Goal: Information Seeking & Learning: Learn about a topic

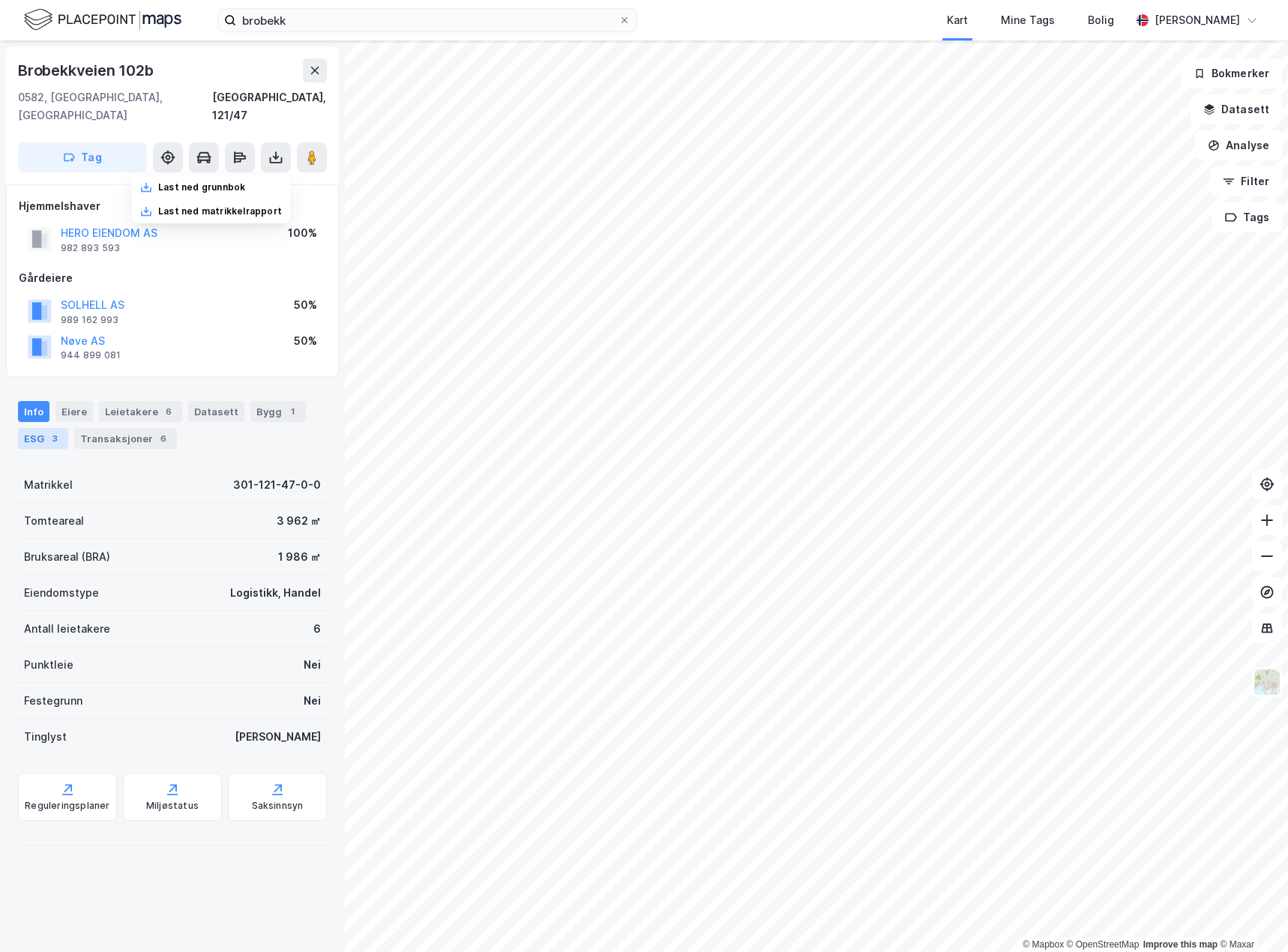
click at [42, 428] on div "ESG 3" at bounding box center [42, 438] width 50 height 21
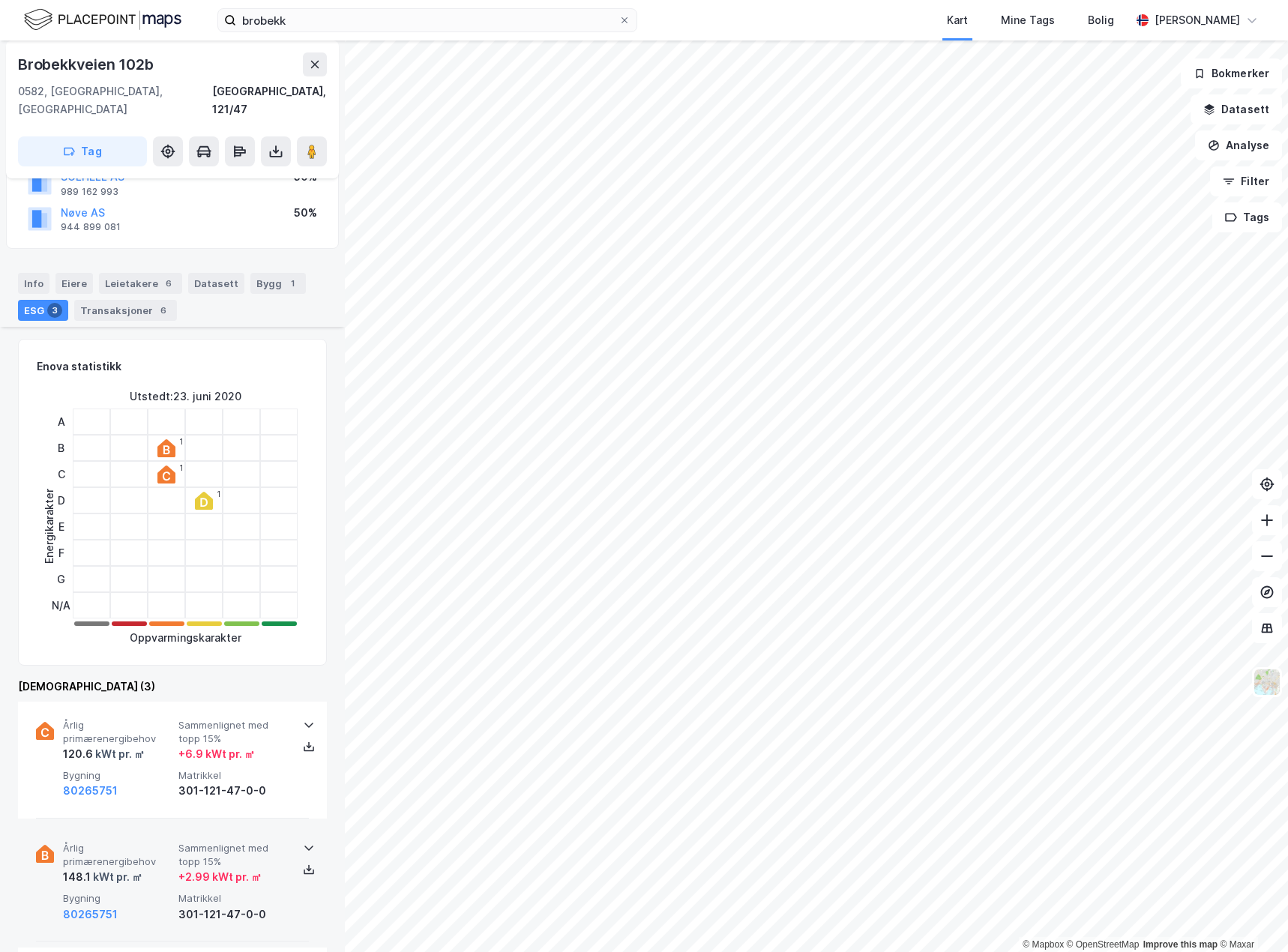
scroll to position [375, 0]
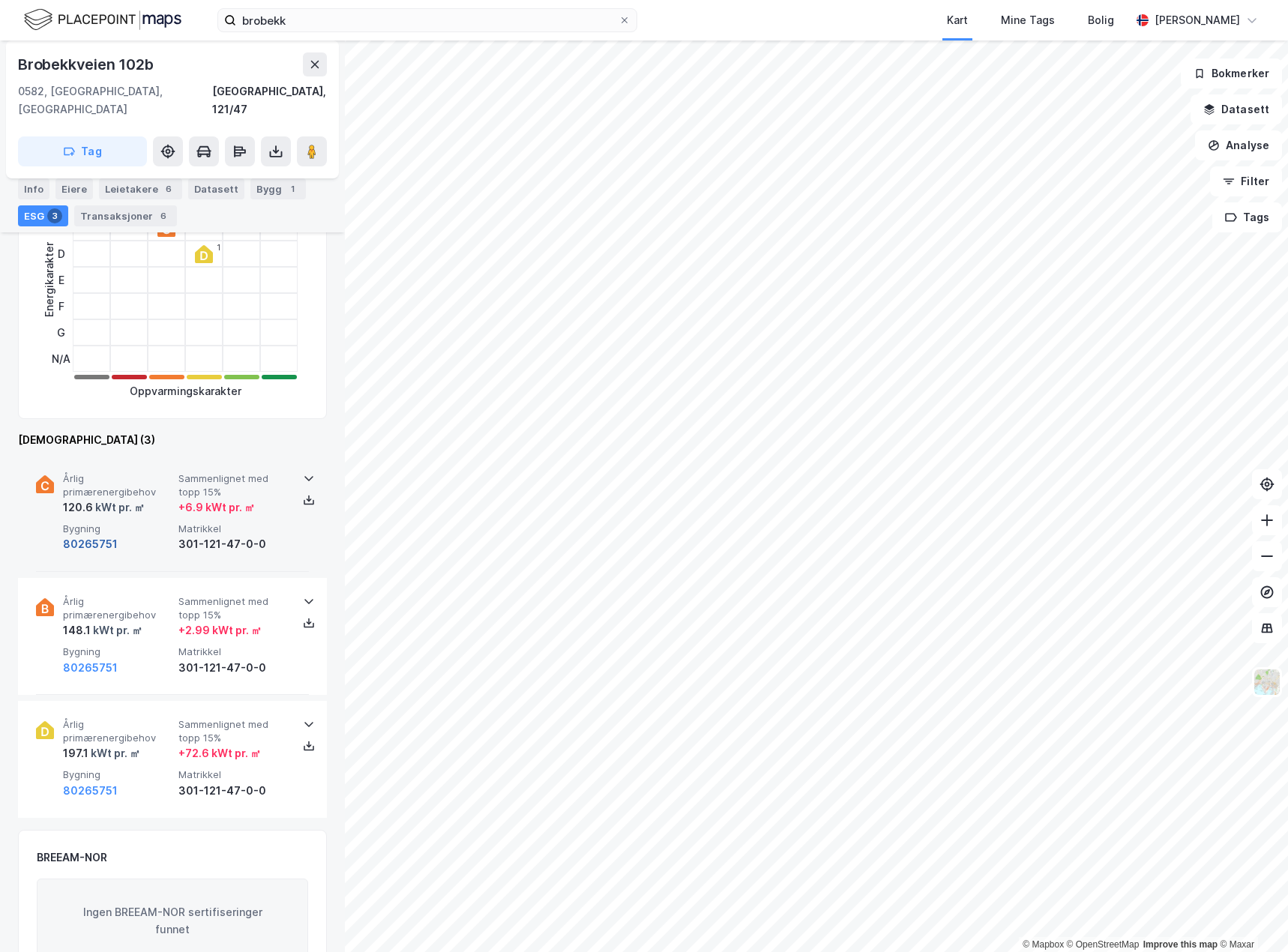
click at [99, 535] on button "80265751" at bounding box center [90, 544] width 54 height 18
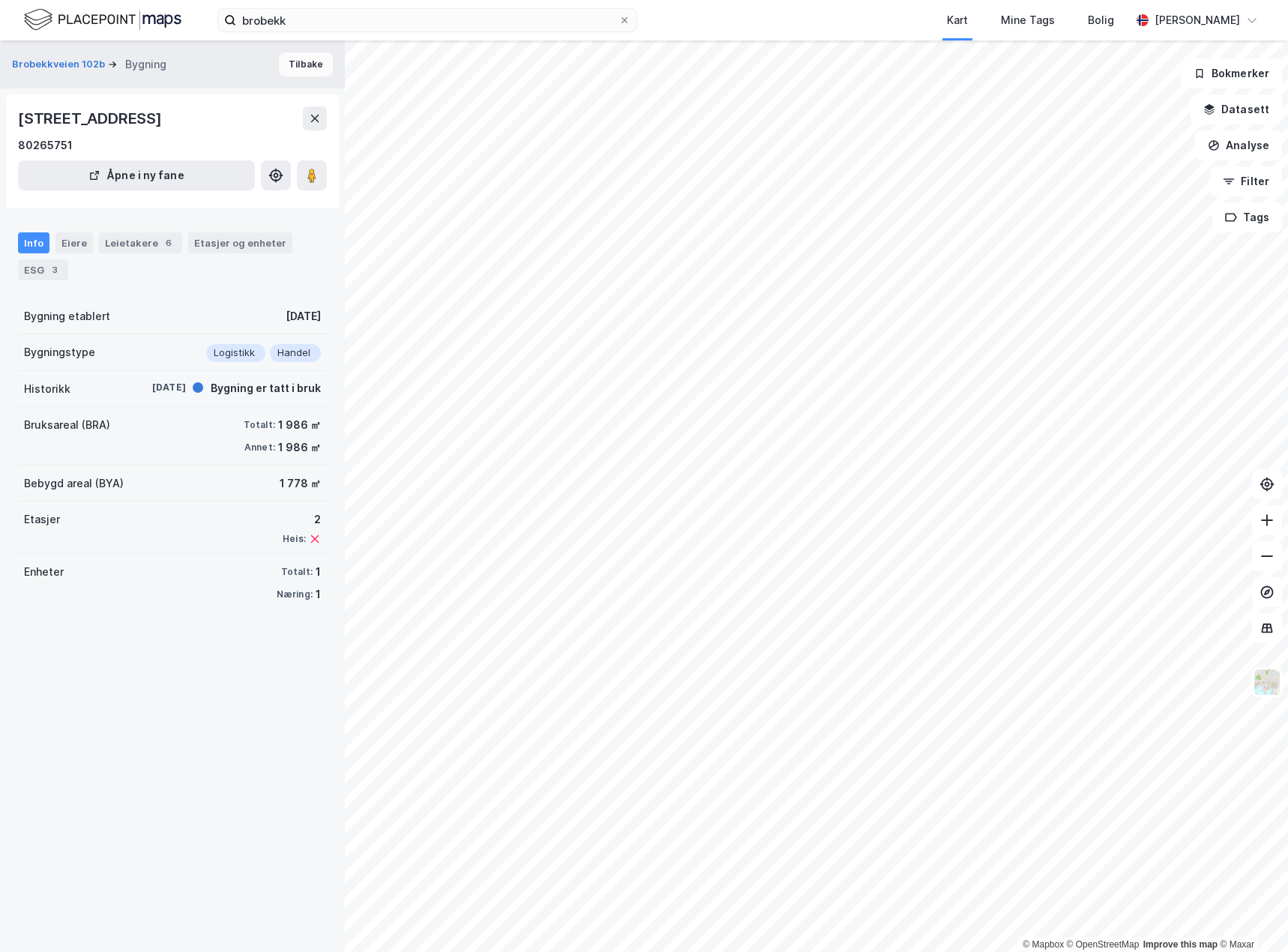
click at [291, 59] on button "Tilbake" at bounding box center [306, 65] width 54 height 24
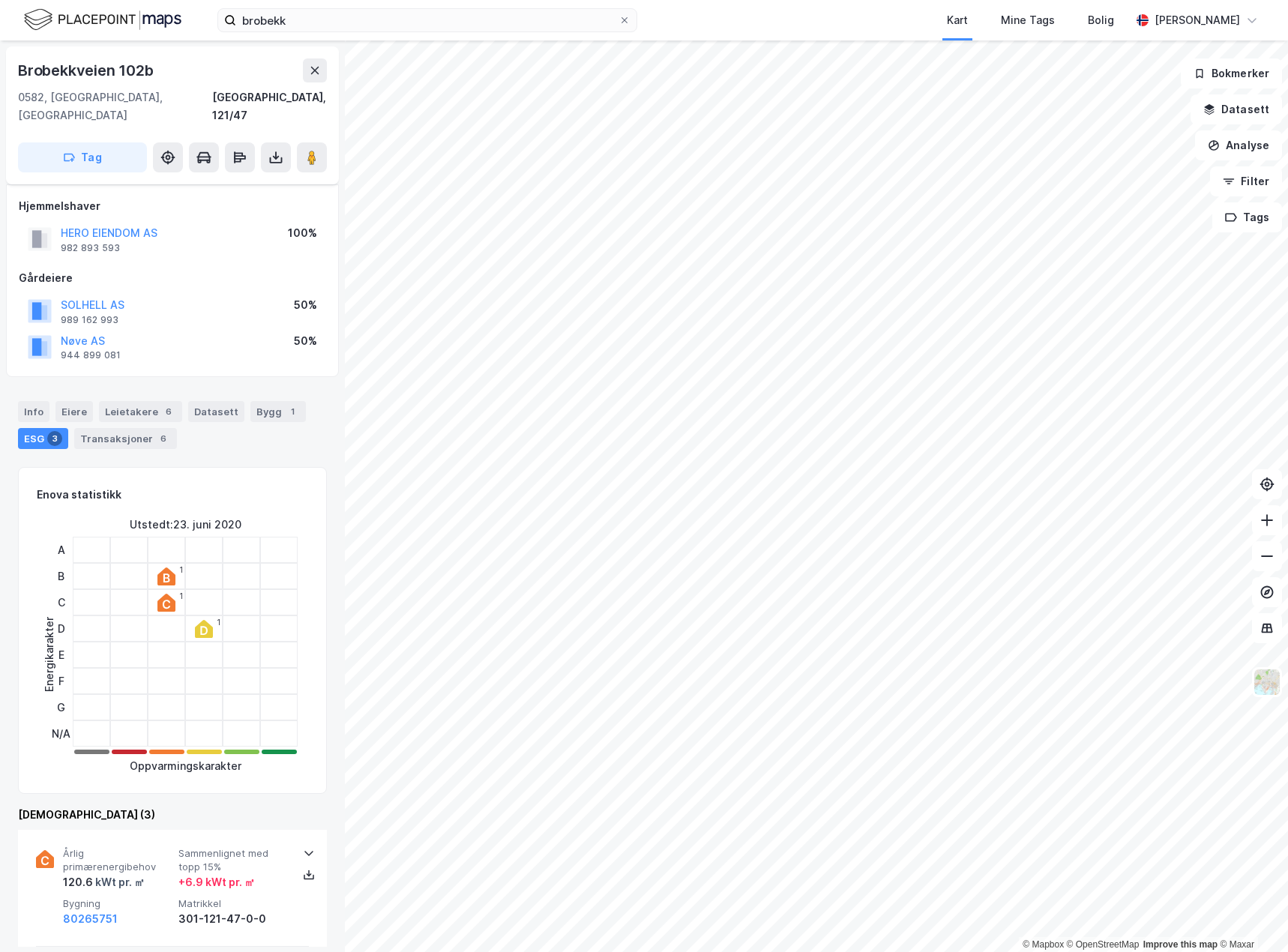
scroll to position [375, 0]
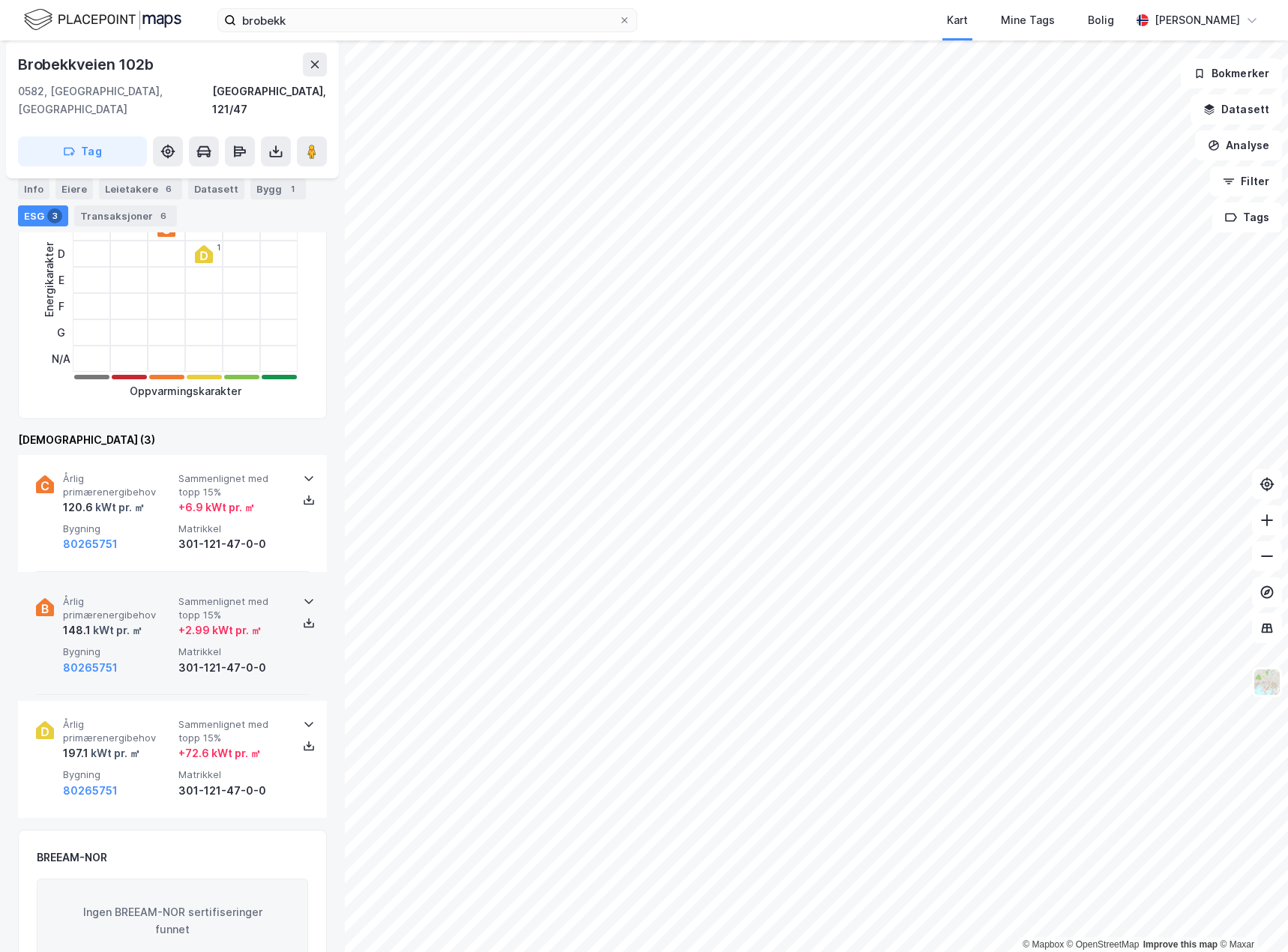
click at [147, 577] on div "Årlig primærenergibehov 148.1 kWt pr. ㎡ Sammenlignet med topp 15% + 2.99 kWt pr…" at bounding box center [172, 636] width 273 height 117
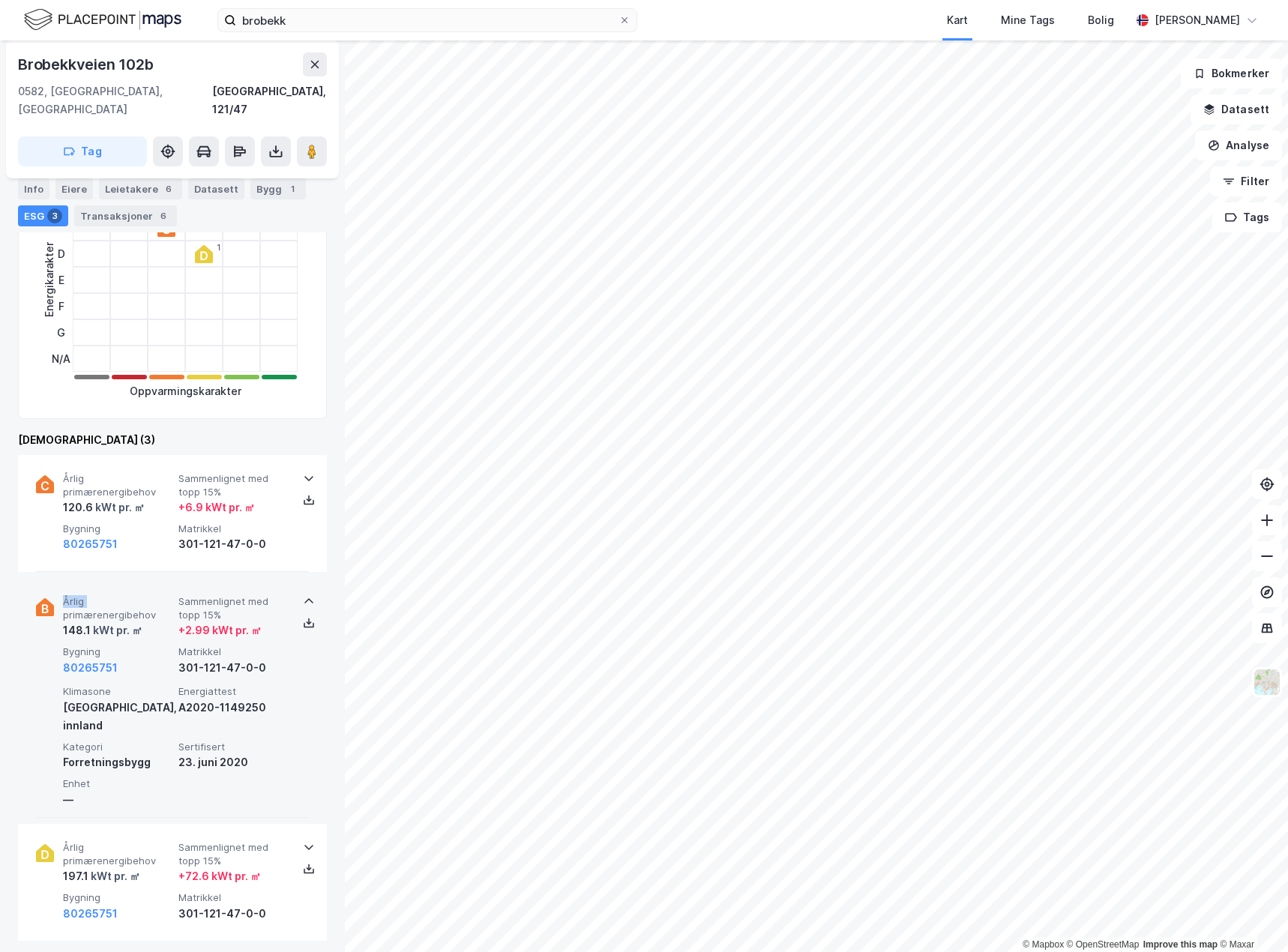
click at [147, 577] on div "Årlig primærenergibehov 148.1 kWt pr. ㎡ Sammenlignet med topp 15% + 2.99 kWt pr…" at bounding box center [172, 697] width 273 height 239
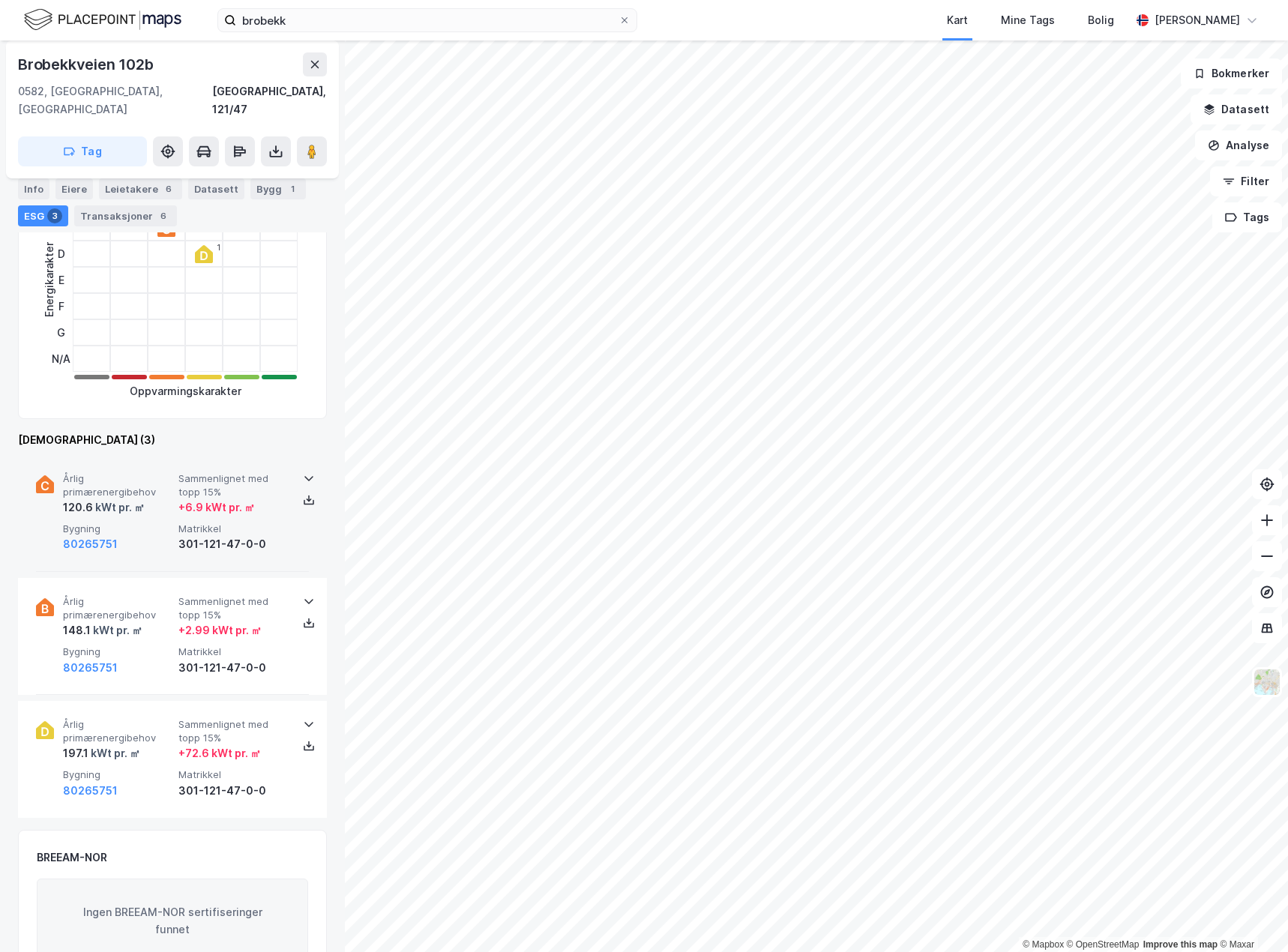
click at [133, 535] on div "80265751" at bounding box center [117, 544] width 110 height 18
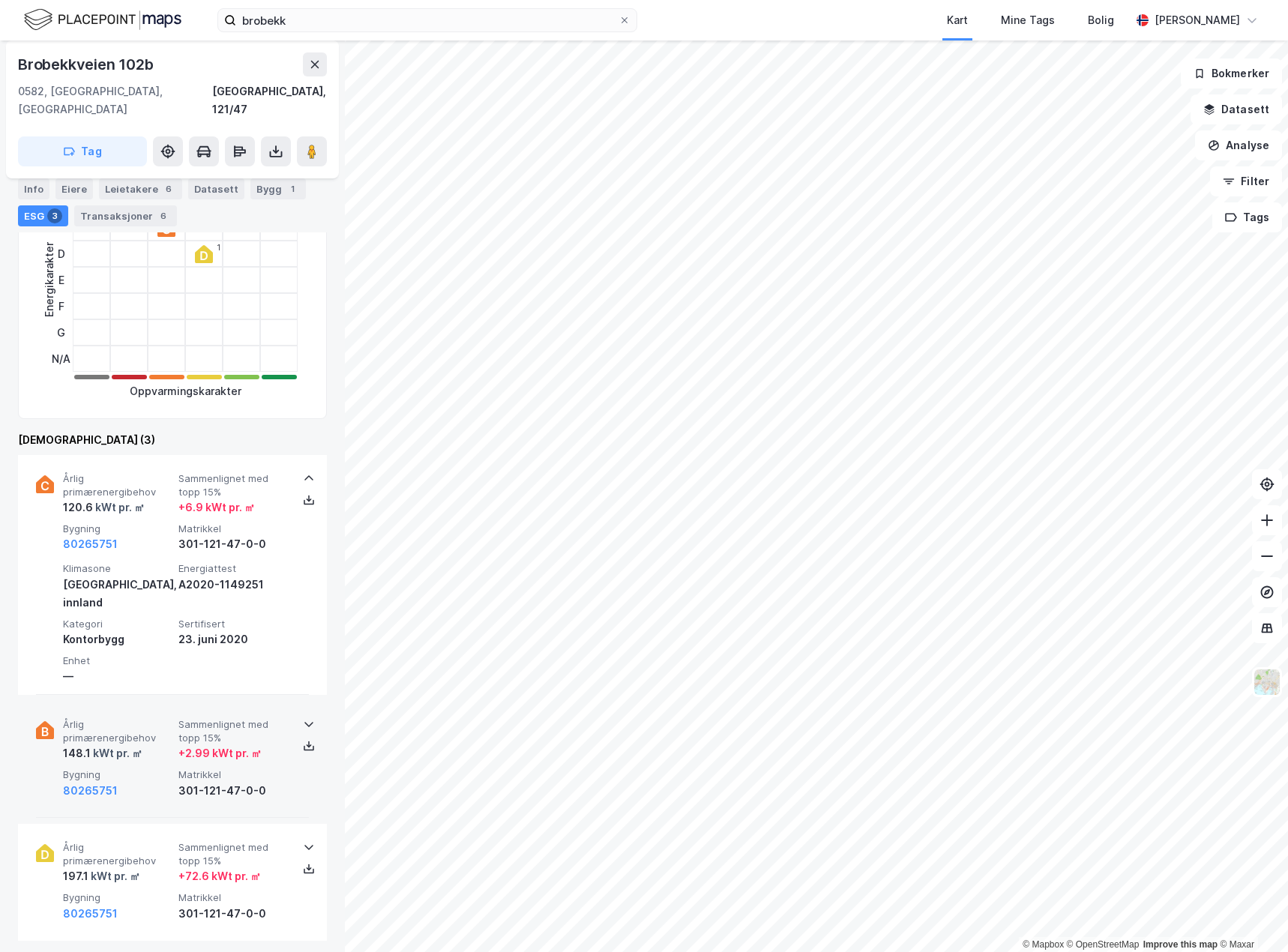
click at [120, 701] on div "Årlig primærenergibehov 148.1 kWt pr. ㎡ Sammenlignet med topp 15% + 2.99 kWt pr…" at bounding box center [172, 759] width 273 height 117
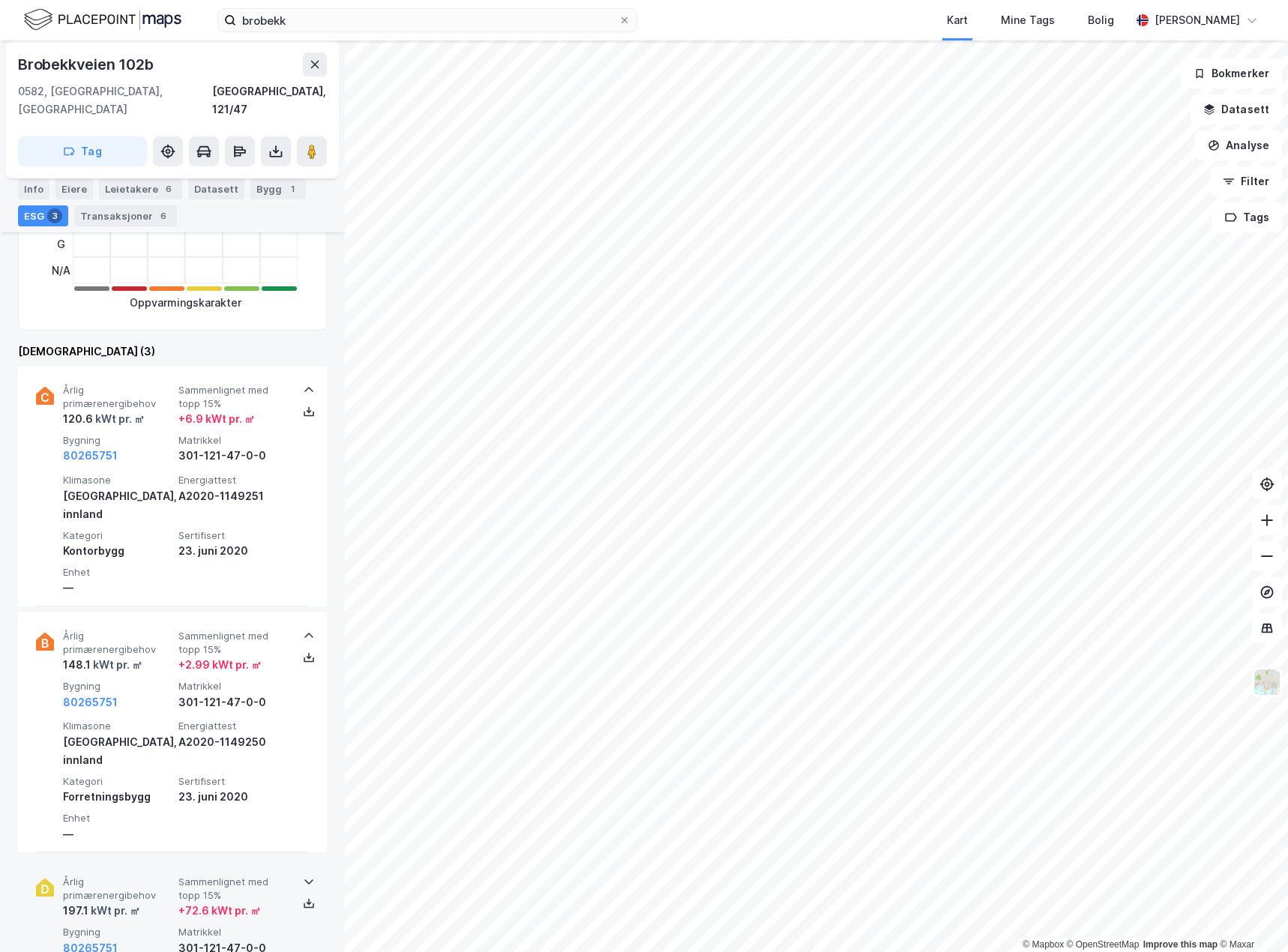
scroll to position [525, 0]
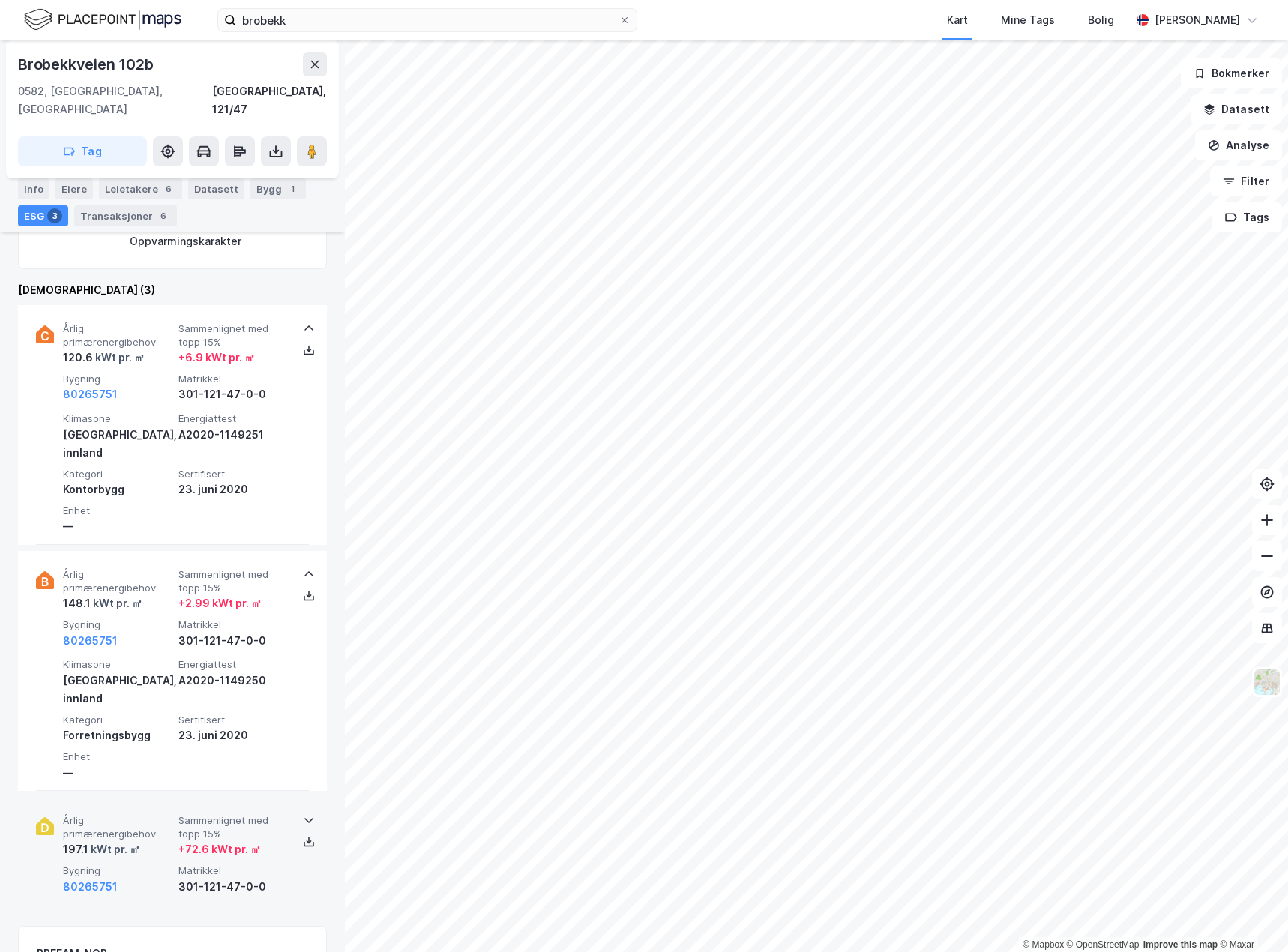
click at [144, 877] on div "80265751" at bounding box center [117, 886] width 110 height 18
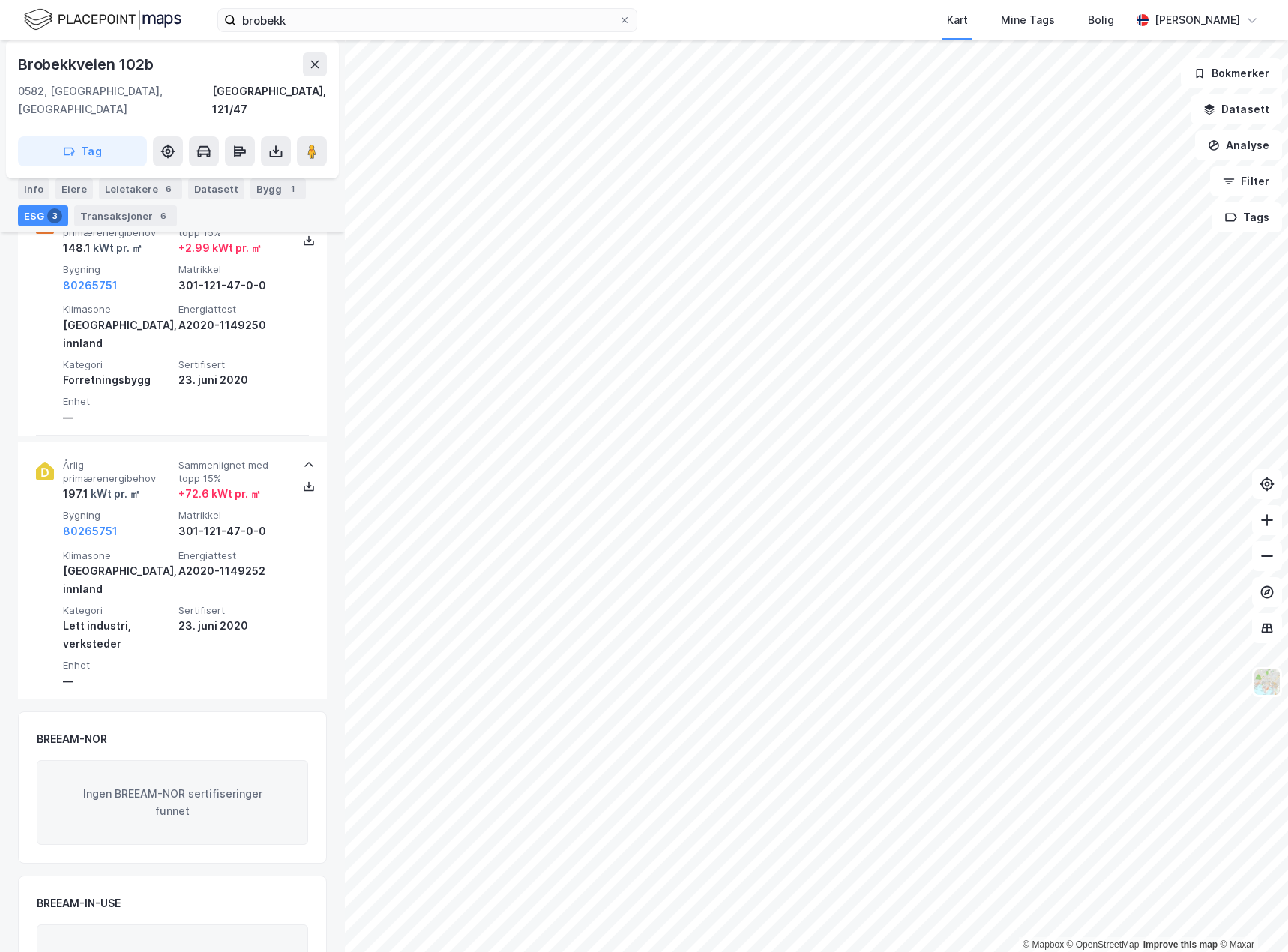
scroll to position [903, 0]
